Goal: Task Accomplishment & Management: Manage account settings

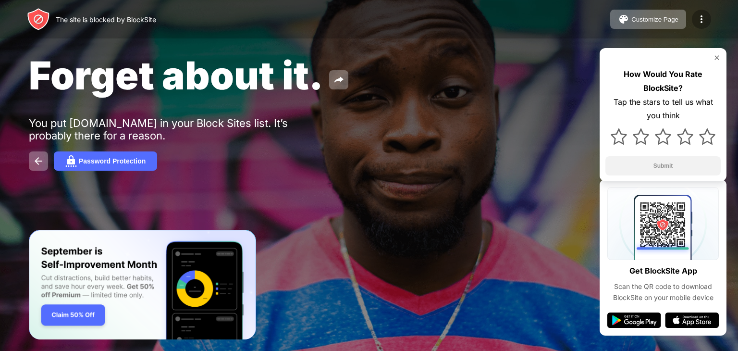
click at [694, 18] on div at bounding box center [701, 19] width 19 height 19
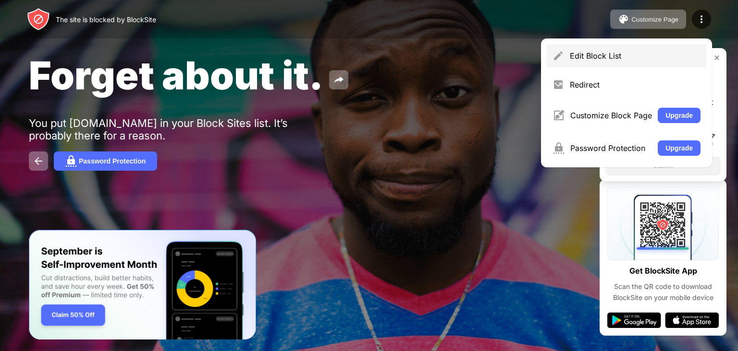
click at [562, 52] on img at bounding box center [559, 56] width 12 height 12
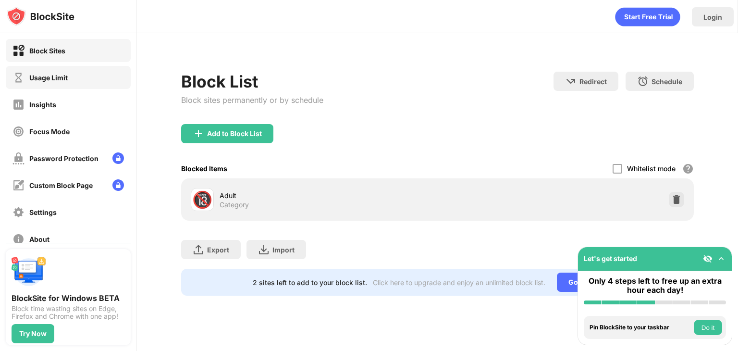
click at [91, 72] on div "Usage Limit" at bounding box center [68, 77] width 125 height 23
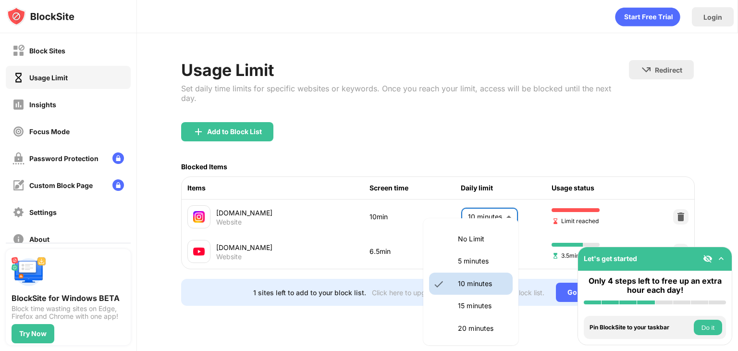
click at [509, 212] on body "Block Sites Usage Limit Insights Focus Mode Password Protection Custom Block Pa…" at bounding box center [369, 175] width 738 height 351
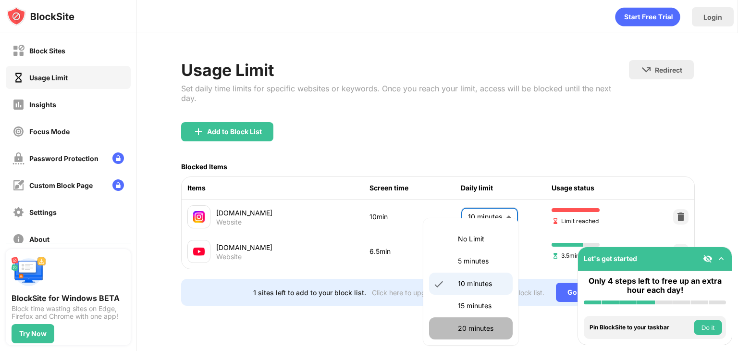
click at [475, 323] on p "20 minutes" at bounding box center [482, 328] width 49 height 11
type input "**"
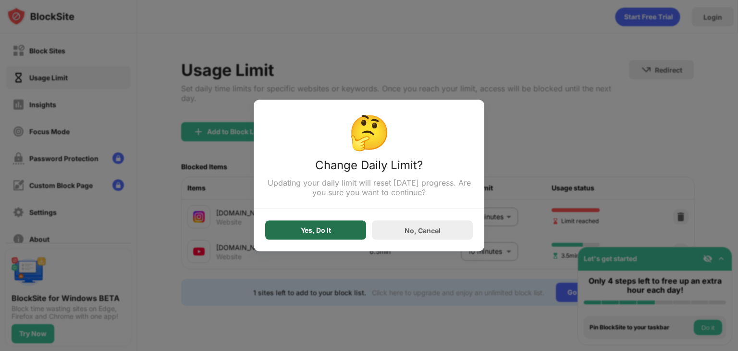
click at [340, 234] on div "Yes, Do It" at bounding box center [315, 230] width 101 height 19
